Goal: Information Seeking & Learning: Learn about a topic

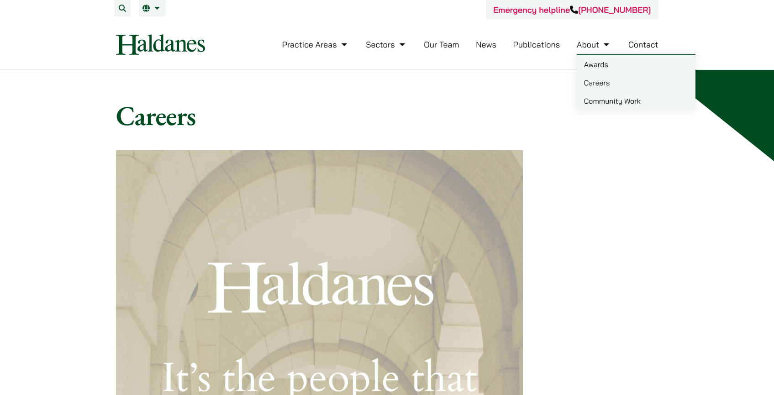
click at [602, 77] on link "Careers" at bounding box center [636, 82] width 119 height 18
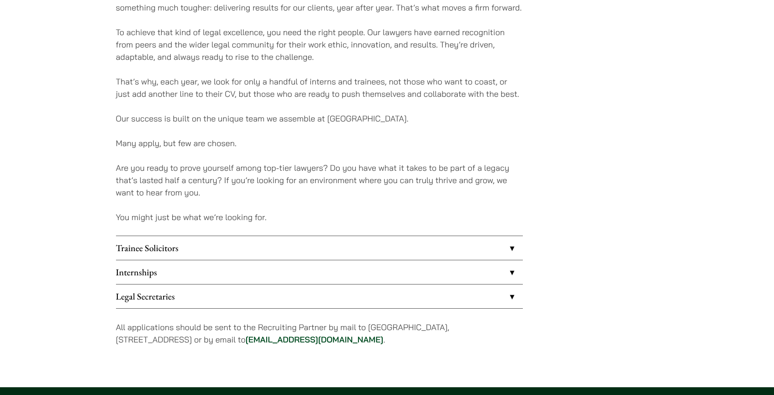
scroll to position [689, 0]
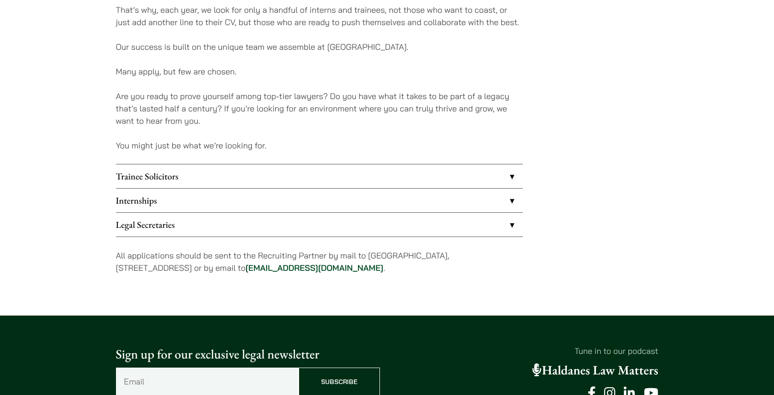
click at [507, 173] on link "Trainee Solicitors" at bounding box center [319, 176] width 407 height 24
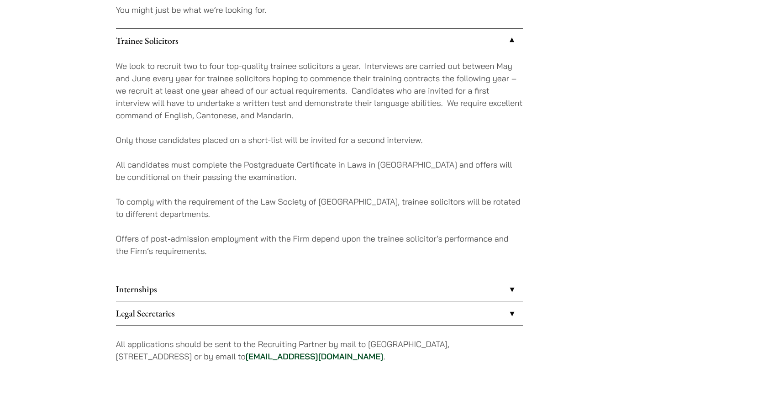
scroll to position [842, 0]
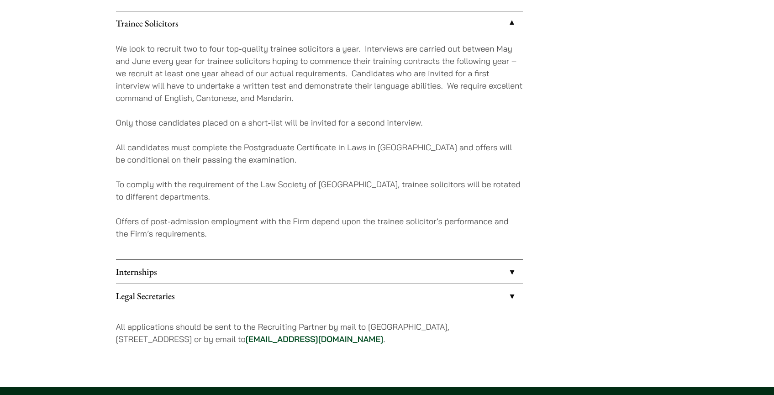
click at [510, 268] on link "Internships" at bounding box center [319, 272] width 407 height 24
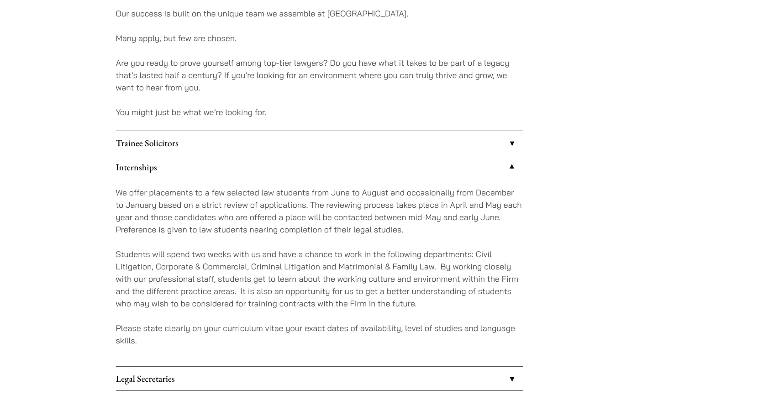
scroll to position [728, 0]
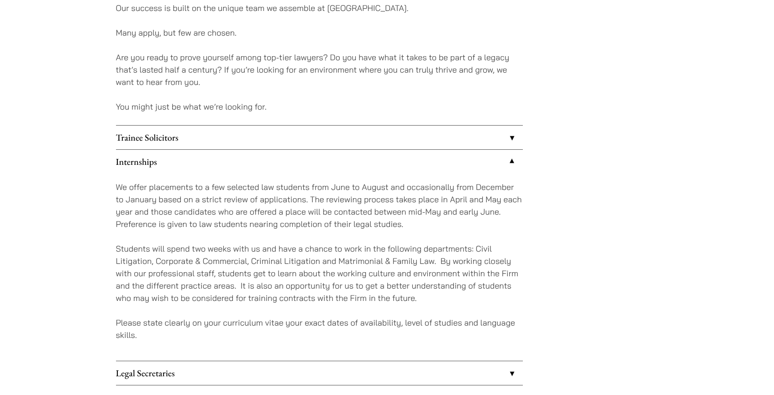
click at [511, 157] on link "Internships" at bounding box center [319, 162] width 407 height 24
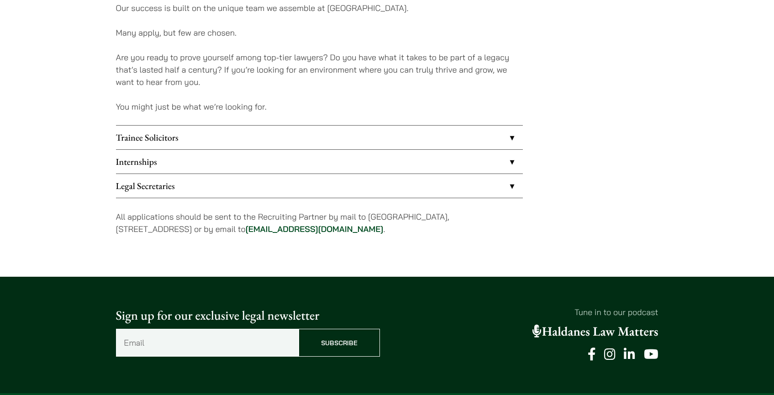
click at [512, 134] on link "Trainee Solicitors" at bounding box center [319, 138] width 407 height 24
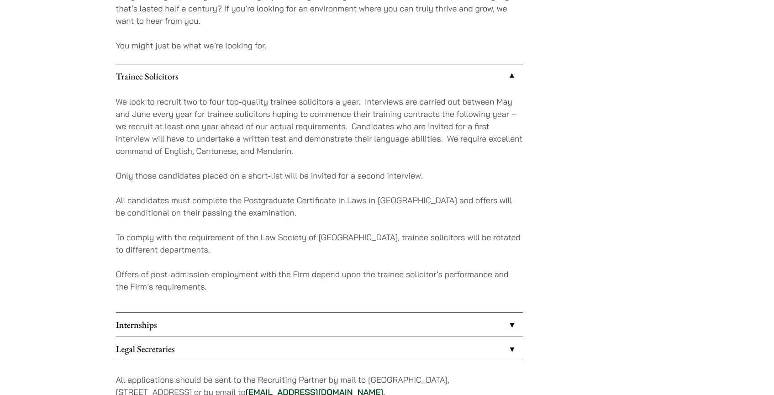
scroll to position [795, 0]
